Goal: Task Accomplishment & Management: Manage account settings

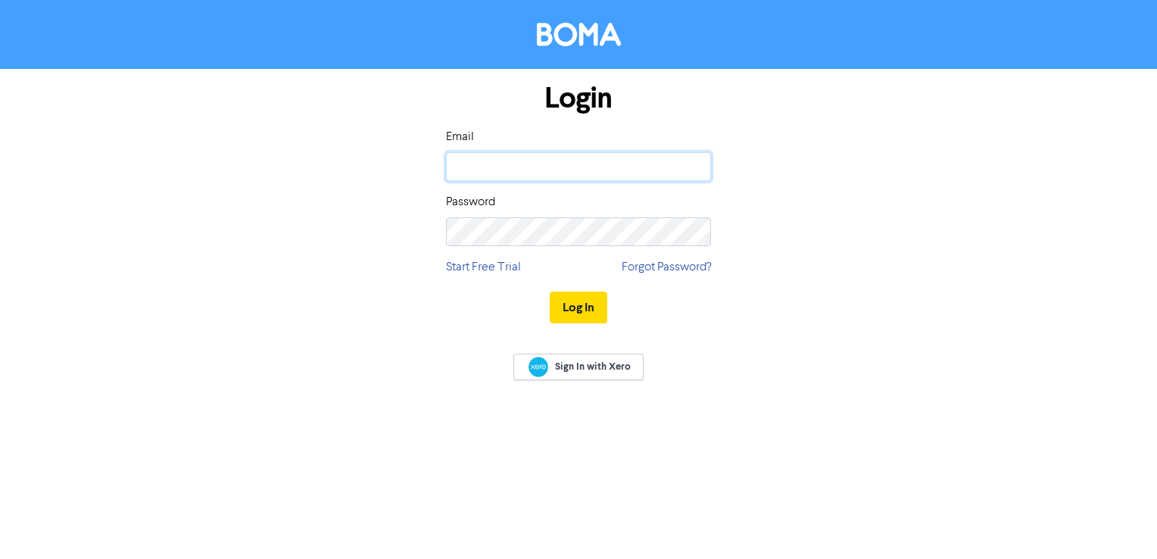
click at [568, 168] on input "email" at bounding box center [578, 166] width 265 height 29
type input "[EMAIL_ADDRESS][DOMAIN_NAME]"
click at [515, 168] on input "email" at bounding box center [578, 166] width 265 height 29
type input "[EMAIL_ADDRESS][DOMAIN_NAME]"
click at [550, 292] on button "Log In" at bounding box center [579, 308] width 58 height 32
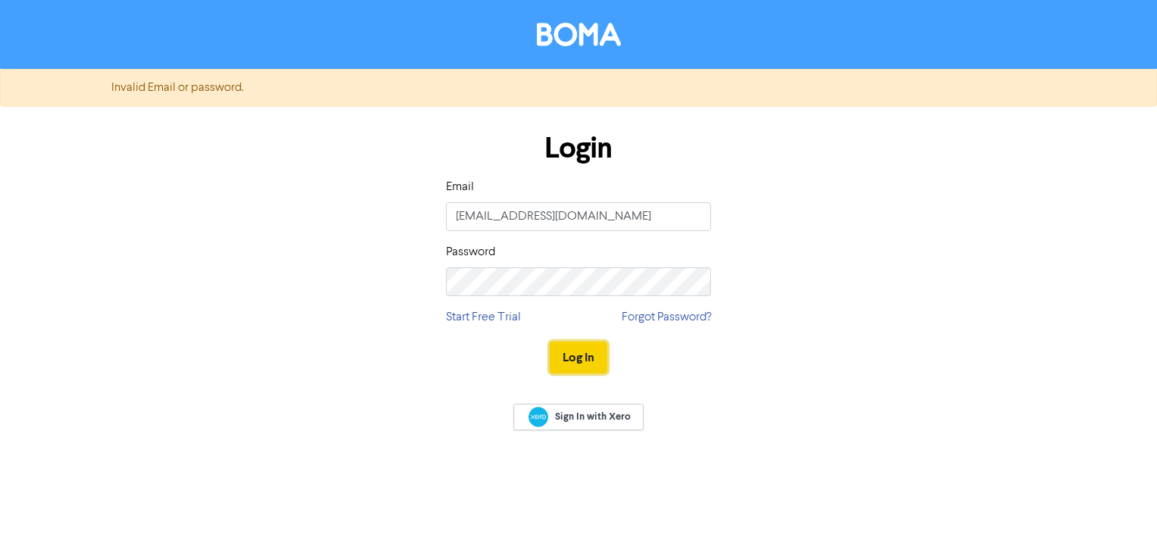
click at [572, 361] on button "Log In" at bounding box center [579, 357] width 58 height 32
click at [561, 350] on button "Log In" at bounding box center [579, 357] width 58 height 32
click at [550, 341] on button "Log In" at bounding box center [579, 357] width 58 height 32
click at [594, 364] on button "Log In" at bounding box center [579, 357] width 58 height 32
drag, startPoint x: 886, startPoint y: 263, endPoint x: 853, endPoint y: 275, distance: 34.7
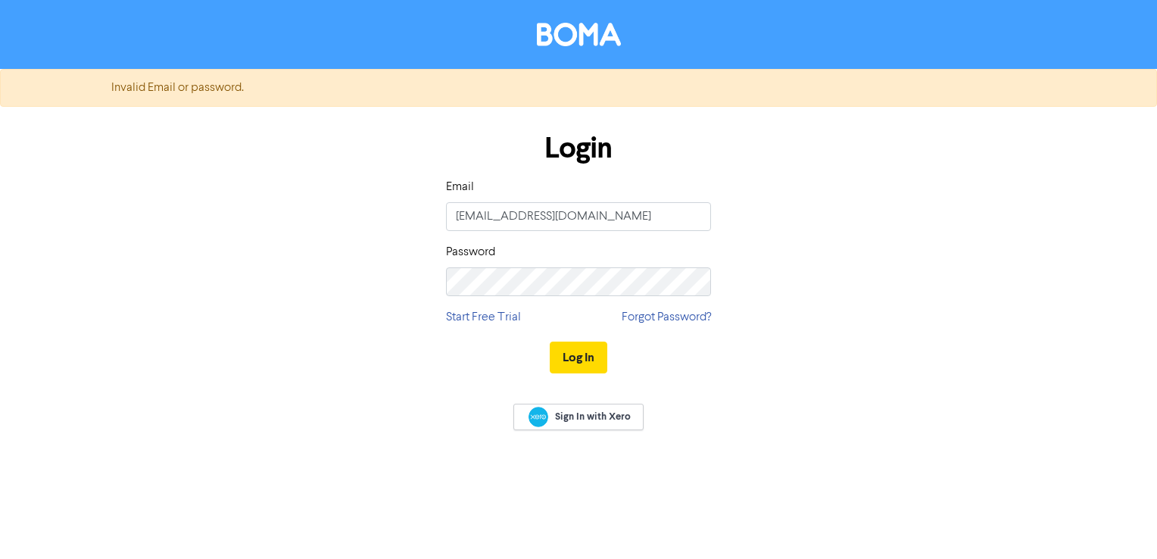
click at [885, 264] on div "Login Email jacqui@eastcoastbbs.com.au Password Start Free Trial Forgot Passwor…" at bounding box center [578, 254] width 863 height 270
click at [591, 362] on button "Log In" at bounding box center [579, 357] width 58 height 32
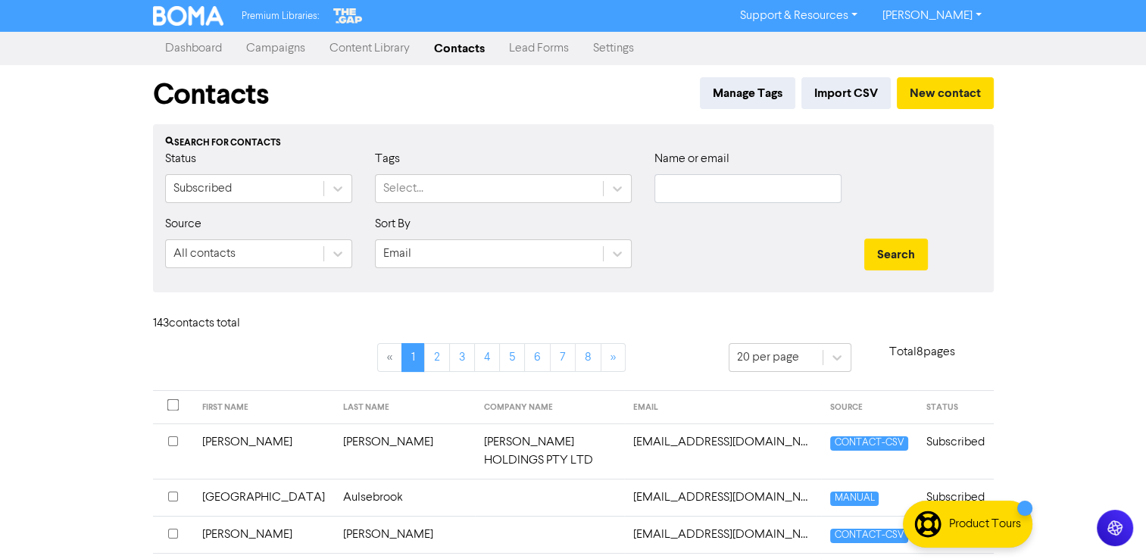
click at [296, 53] on link "Campaigns" at bounding box center [275, 48] width 83 height 30
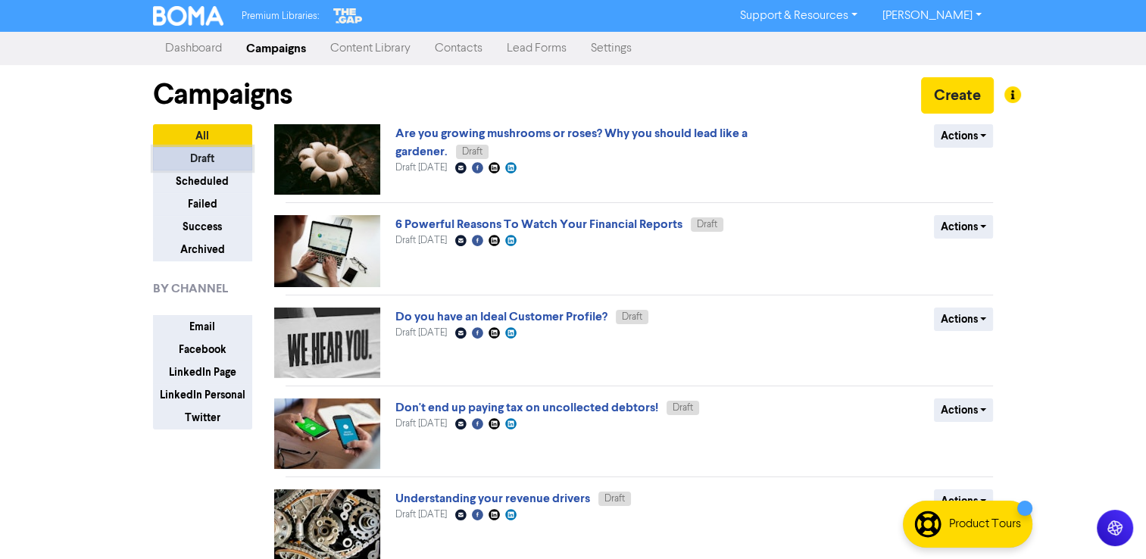
click at [219, 162] on button "Draft" at bounding box center [202, 158] width 99 height 23
click at [1060, 220] on div "Premium Libraries: Support & Resources Video Tutorials FAQ & Guides Marketing E…" at bounding box center [573, 279] width 1146 height 559
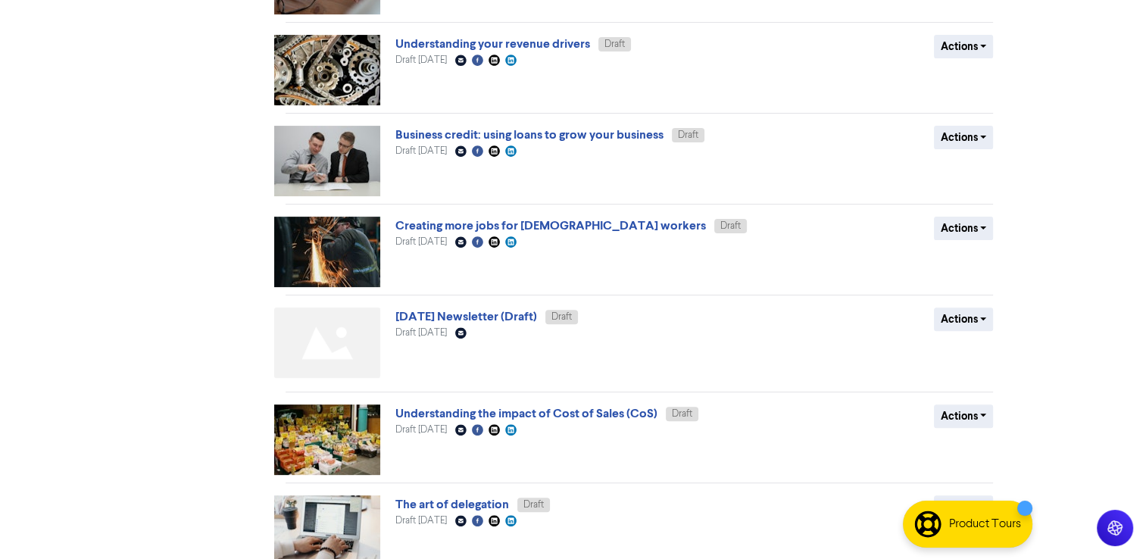
scroll to position [522, 0]
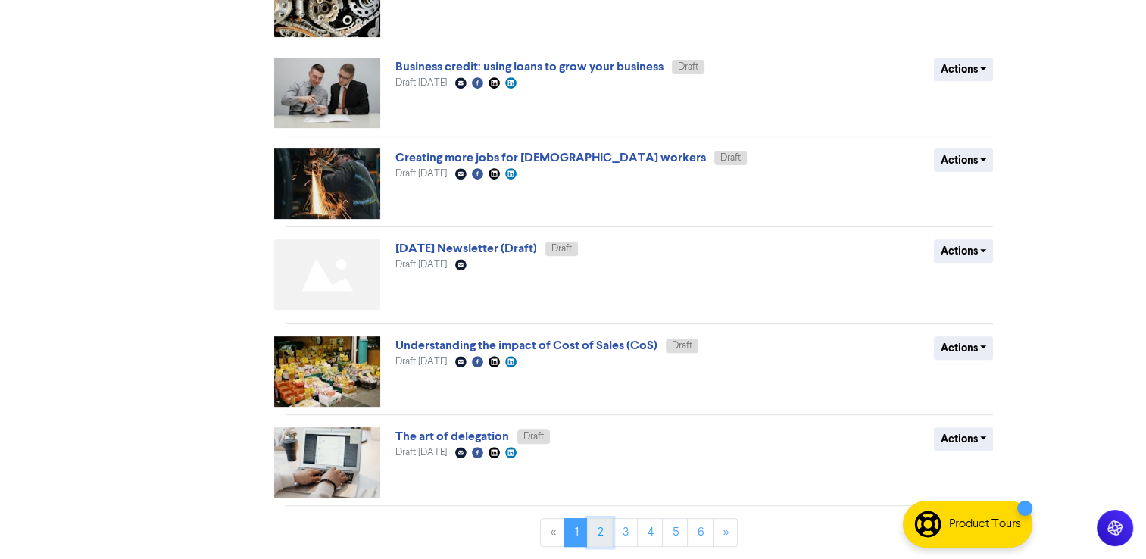
click at [605, 536] on link "2" at bounding box center [600, 532] width 26 height 29
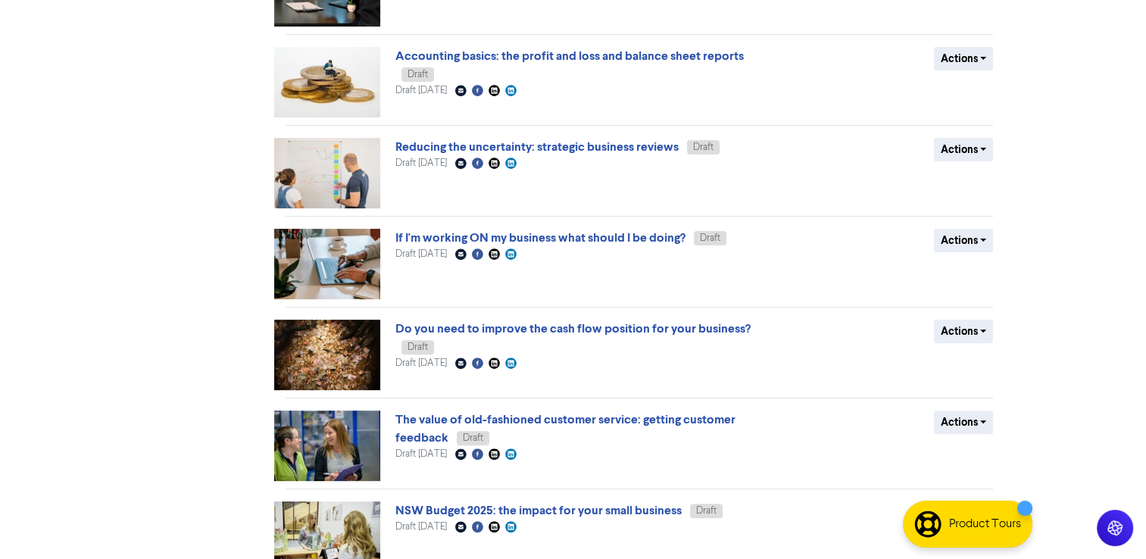
scroll to position [516, 0]
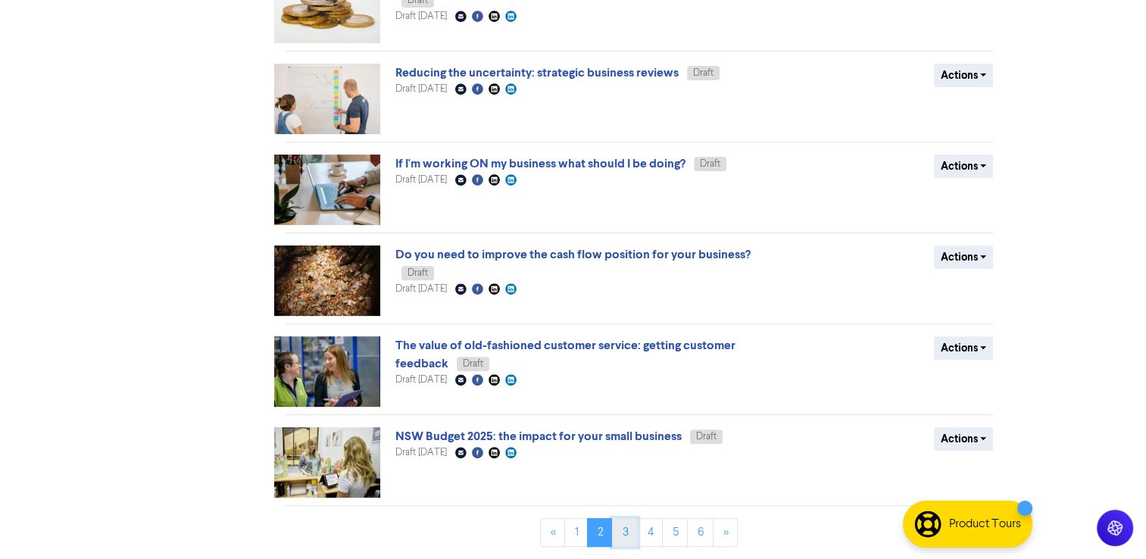
click at [622, 528] on link "3" at bounding box center [625, 532] width 26 height 29
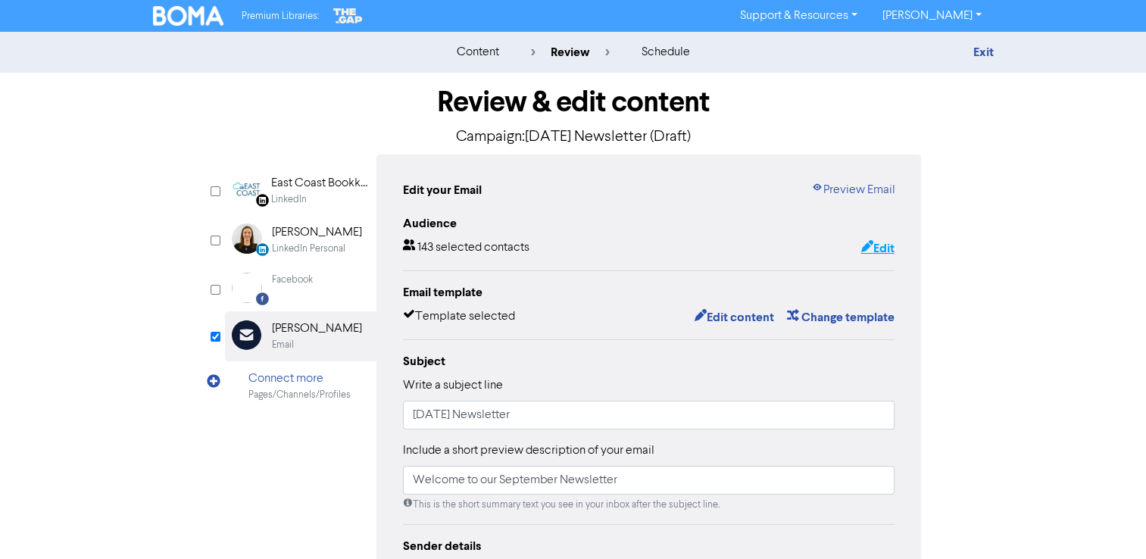
drag, startPoint x: 990, startPoint y: 170, endPoint x: 878, endPoint y: 245, distance: 134.2
click at [990, 170] on div "Review & edit content Campaign: September 2025 Newsletter (Draft) LinkedIn Page…" at bounding box center [573, 470] width 863 height 794
click at [716, 313] on button "Edit content" at bounding box center [733, 317] width 81 height 20
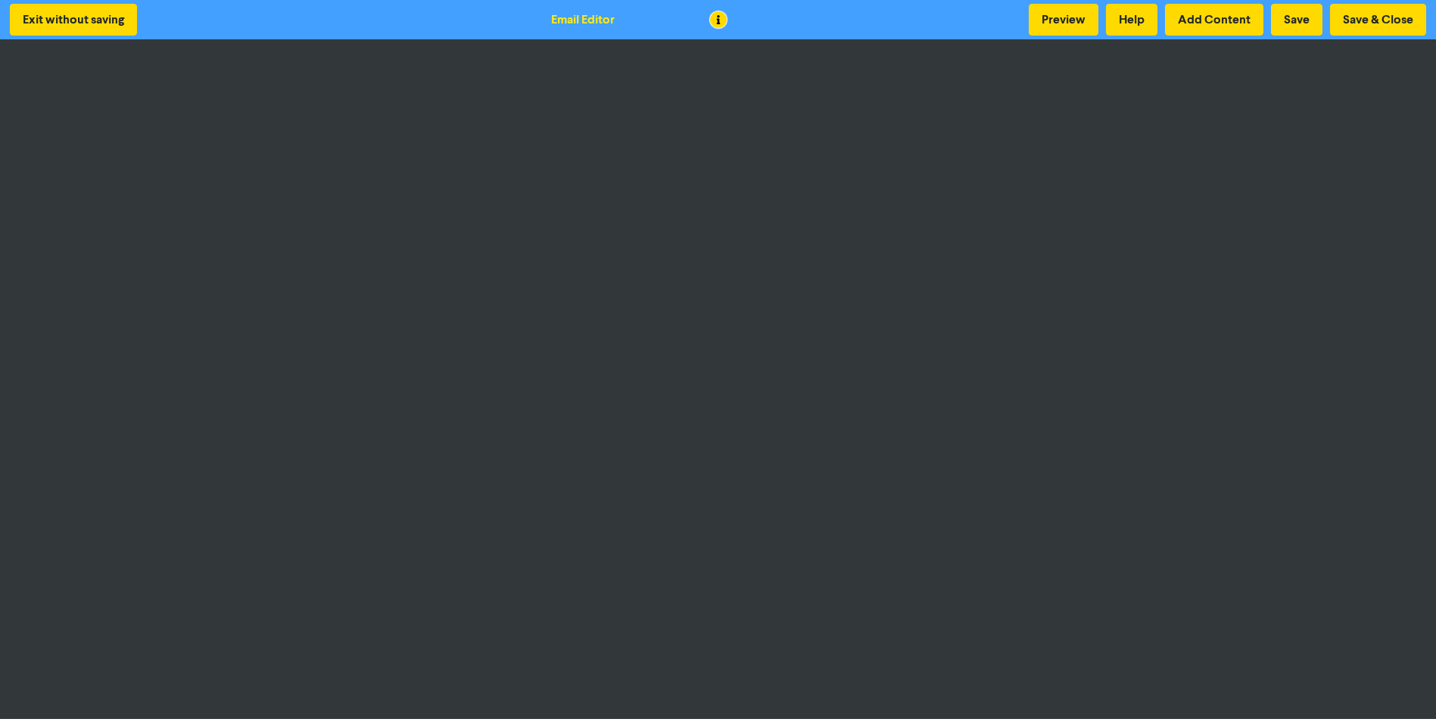
click at [1156, 292] on div at bounding box center [1436, 361] width 1 height 722
click at [1057, 12] on button "Preview" at bounding box center [1064, 20] width 70 height 32
click at [1156, 23] on button "Save" at bounding box center [1296, 20] width 51 height 32
click at [1156, 32] on button "Save" at bounding box center [1296, 20] width 51 height 32
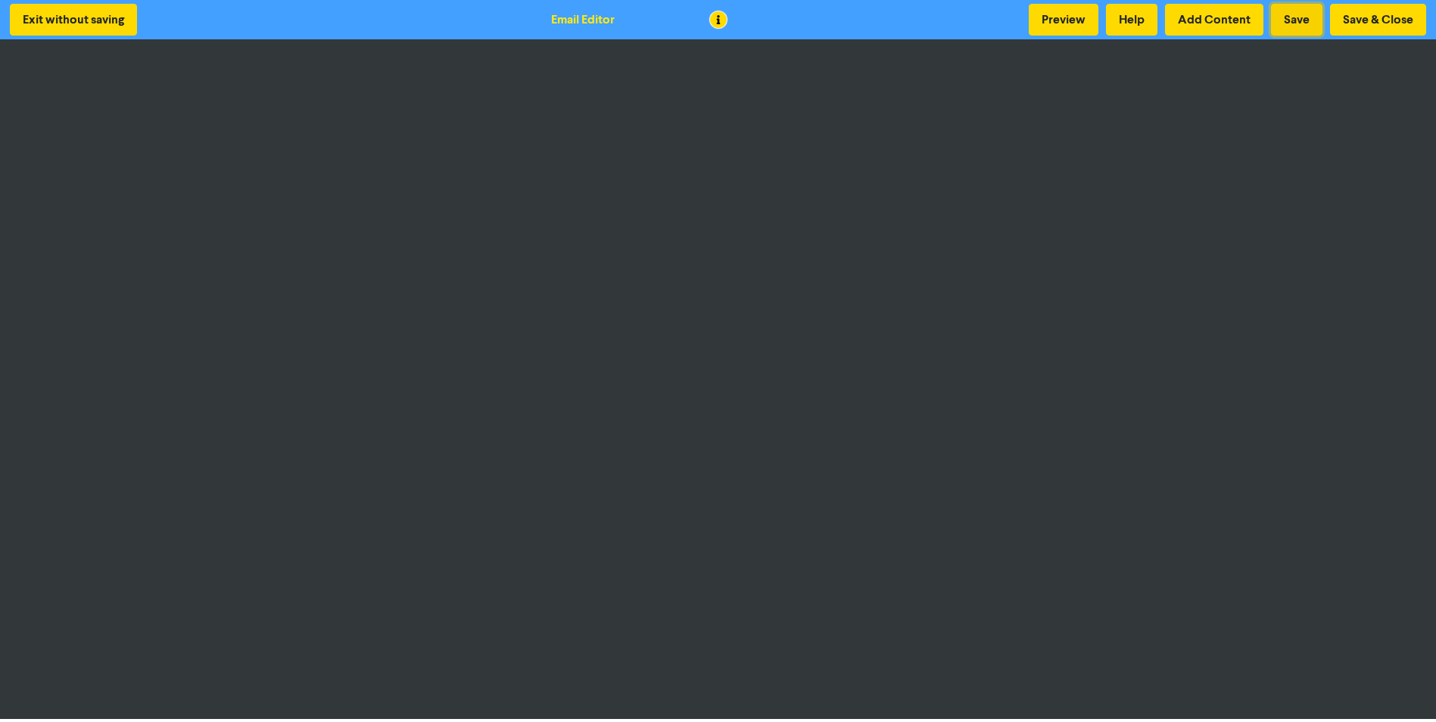
click at [1156, 16] on button "Save" at bounding box center [1296, 20] width 51 height 32
drag, startPoint x: 1356, startPoint y: 26, endPoint x: 1318, endPoint y: 47, distance: 44.1
click at [1156, 26] on button "Save & Close" at bounding box center [1378, 20] width 96 height 32
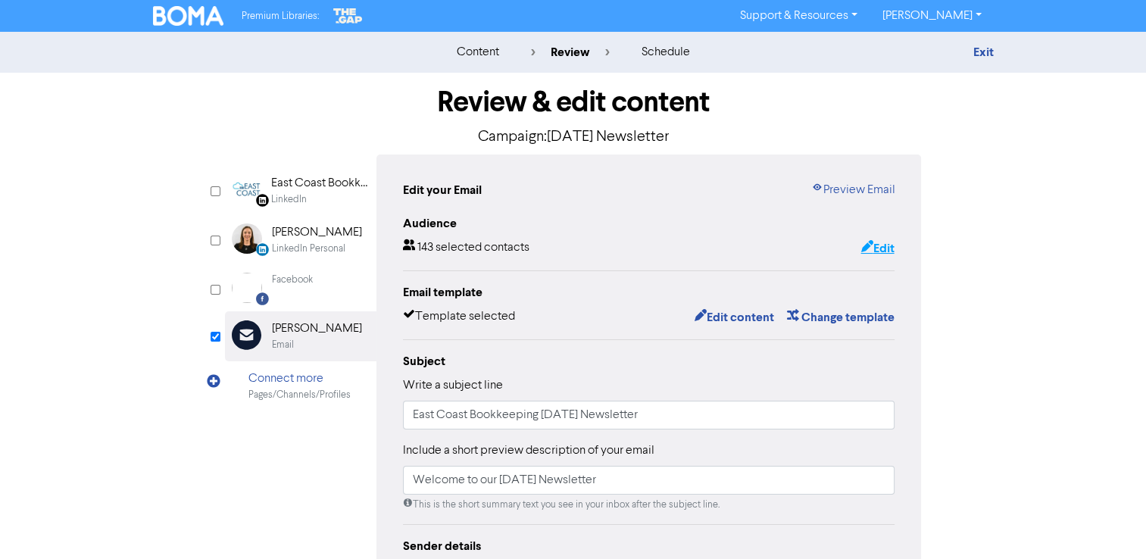
click at [872, 248] on button "Edit" at bounding box center [876, 249] width 35 height 20
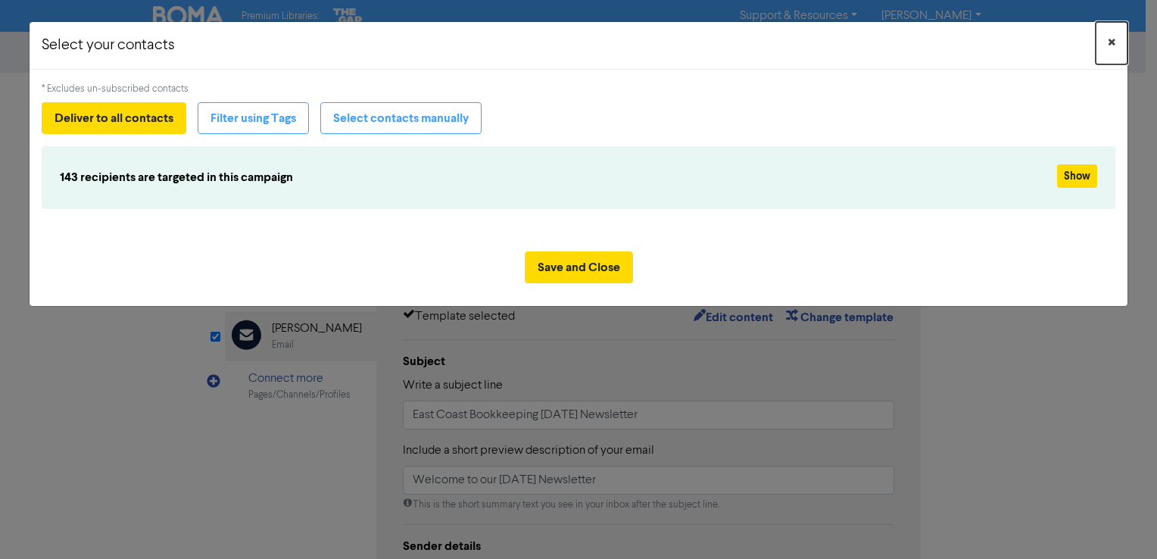
click at [1112, 39] on span "×" at bounding box center [1112, 43] width 8 height 23
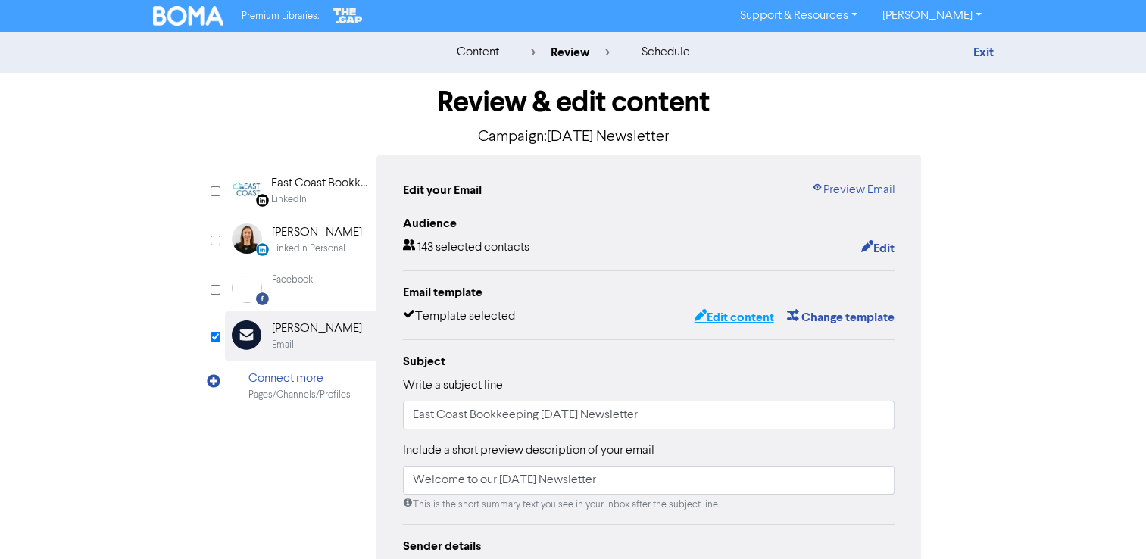
click at [729, 318] on button "Edit content" at bounding box center [733, 317] width 81 height 20
